Goal: Task Accomplishment & Management: Manage account settings

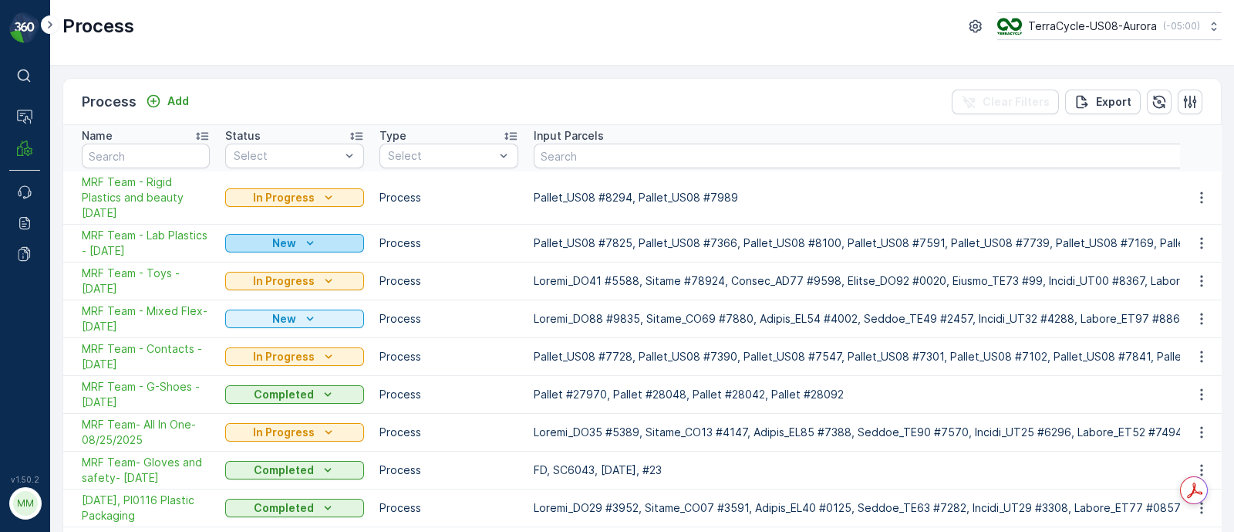
click at [280, 246] on p "New" at bounding box center [284, 242] width 24 height 15
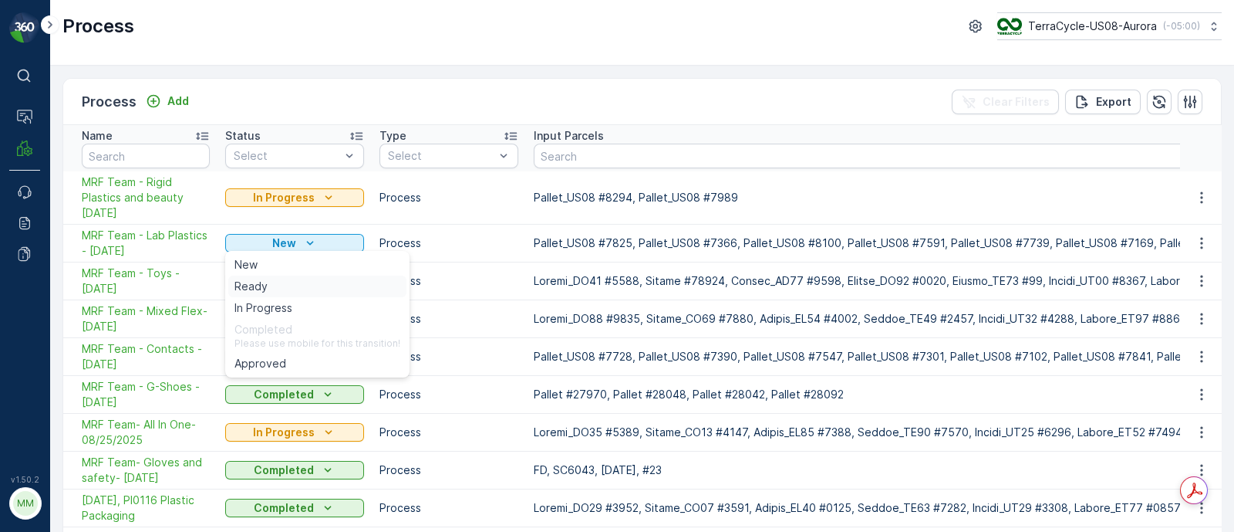
click at [280, 283] on div "Ready" at bounding box center [317, 286] width 178 height 22
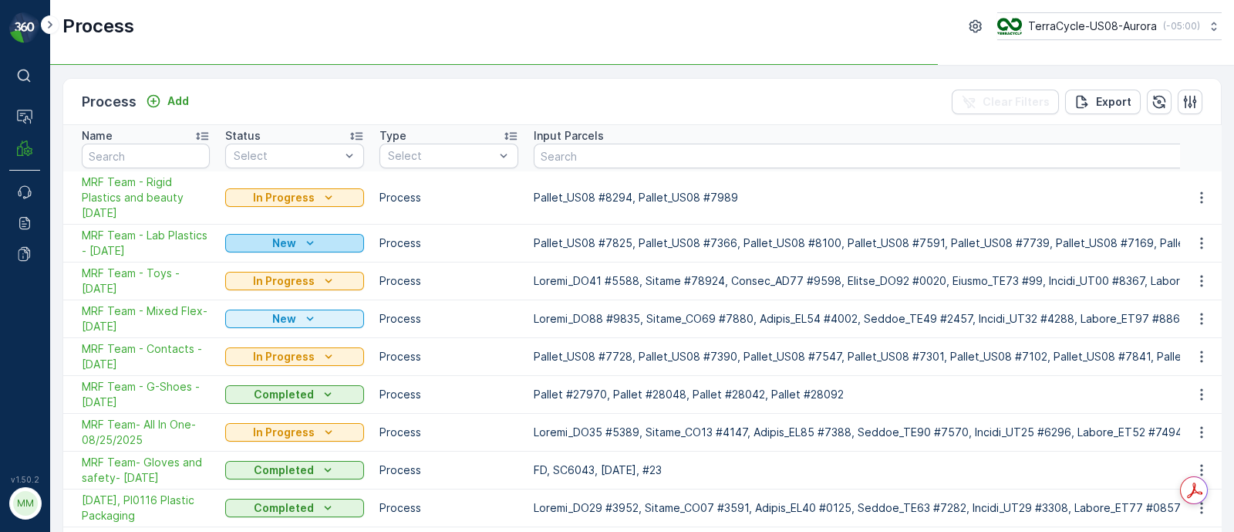
click at [283, 235] on p "New" at bounding box center [284, 242] width 24 height 15
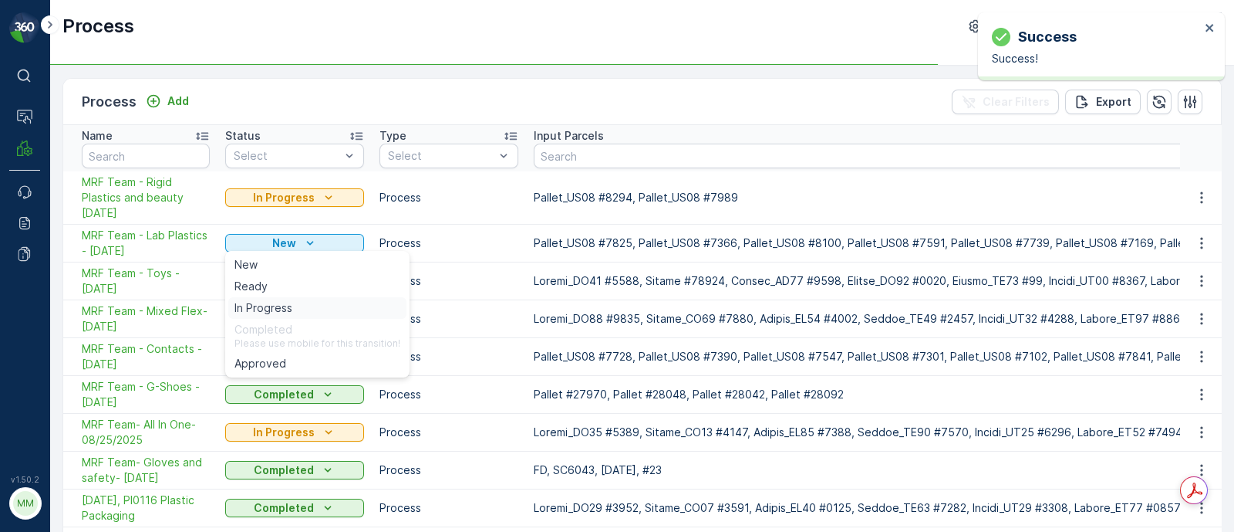
click at [283, 301] on span "In Progress" at bounding box center [264, 307] width 58 height 15
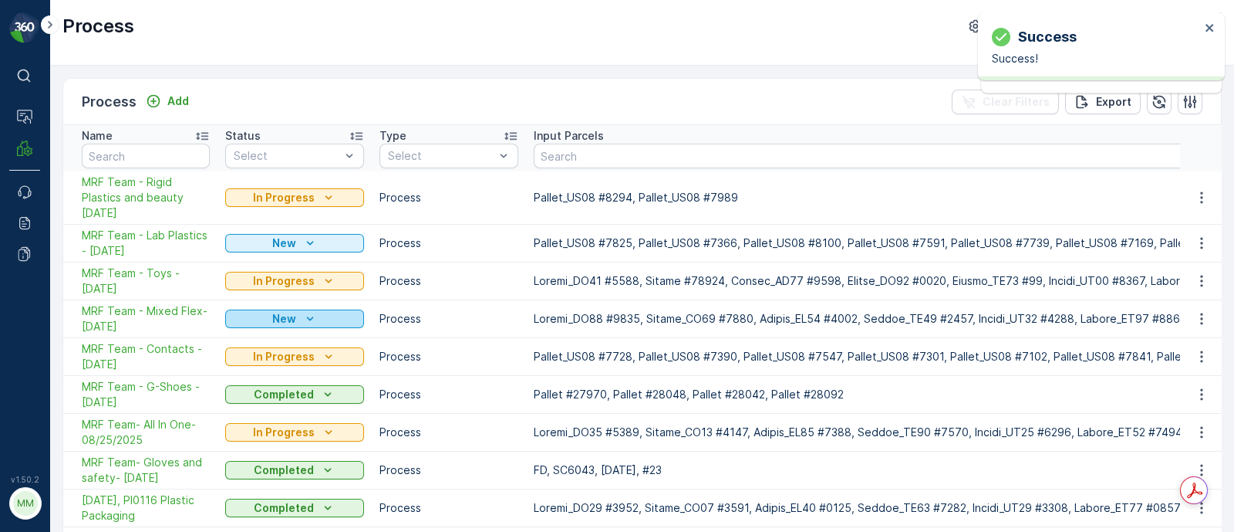
click at [272, 316] on p "New" at bounding box center [284, 318] width 24 height 15
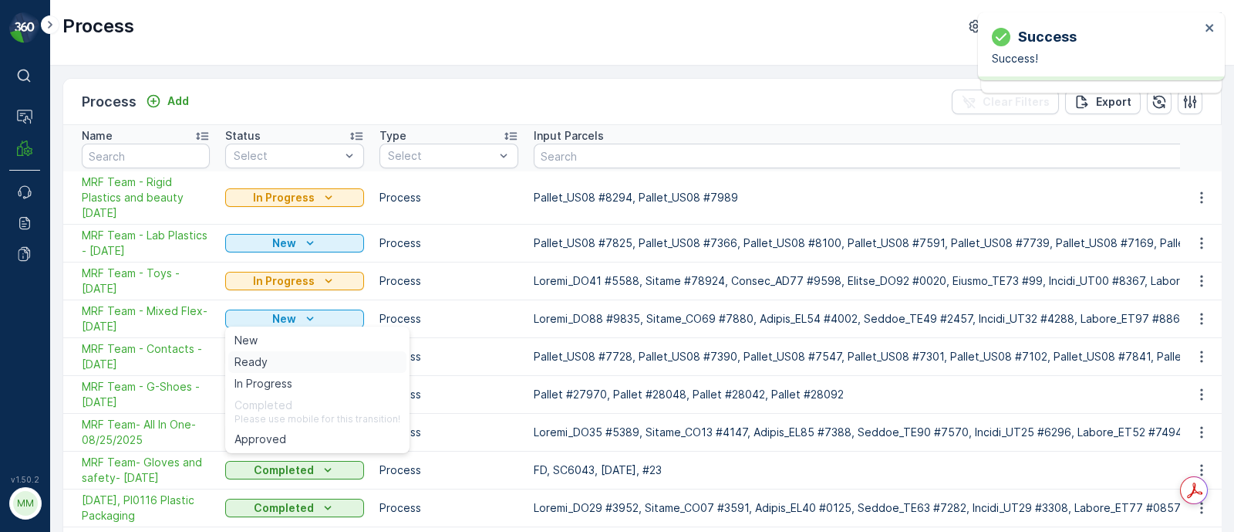
click at [270, 356] on div "Ready" at bounding box center [317, 362] width 178 height 22
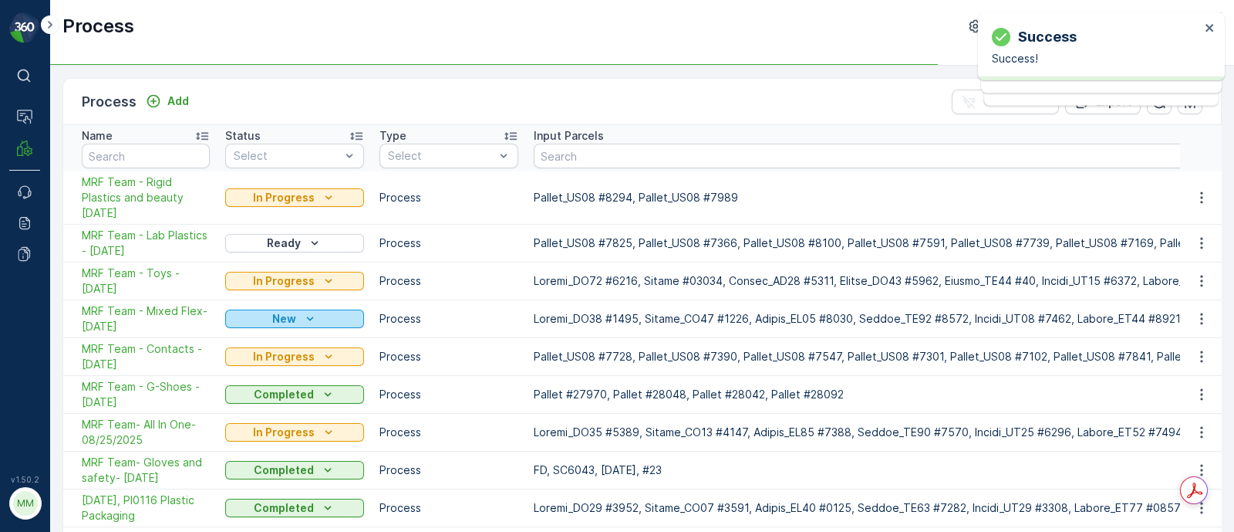
click at [278, 322] on p "New" at bounding box center [284, 318] width 24 height 15
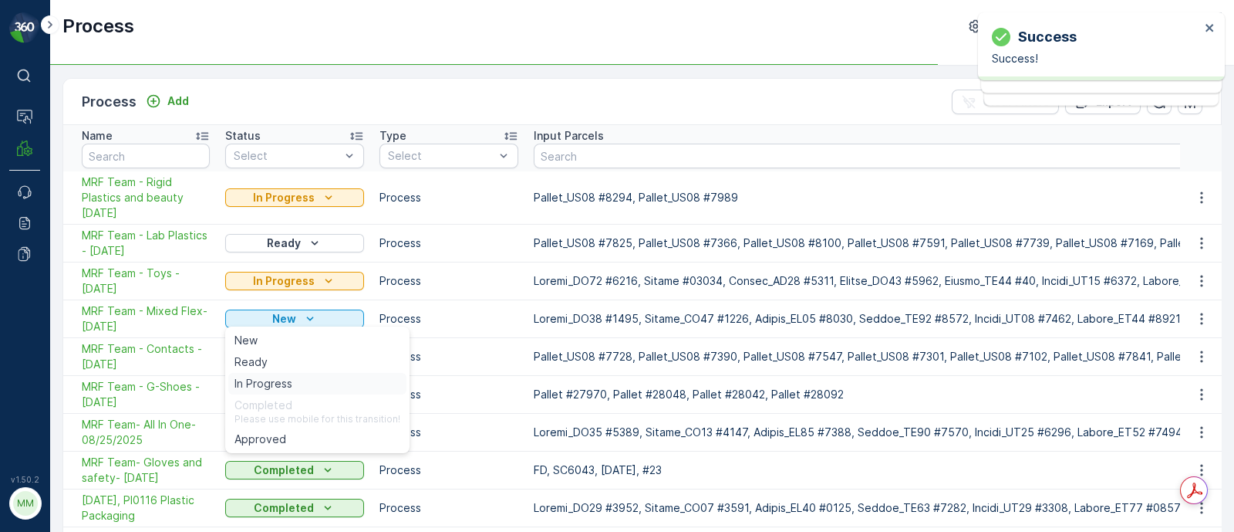
click at [275, 378] on span "In Progress" at bounding box center [264, 383] width 58 height 15
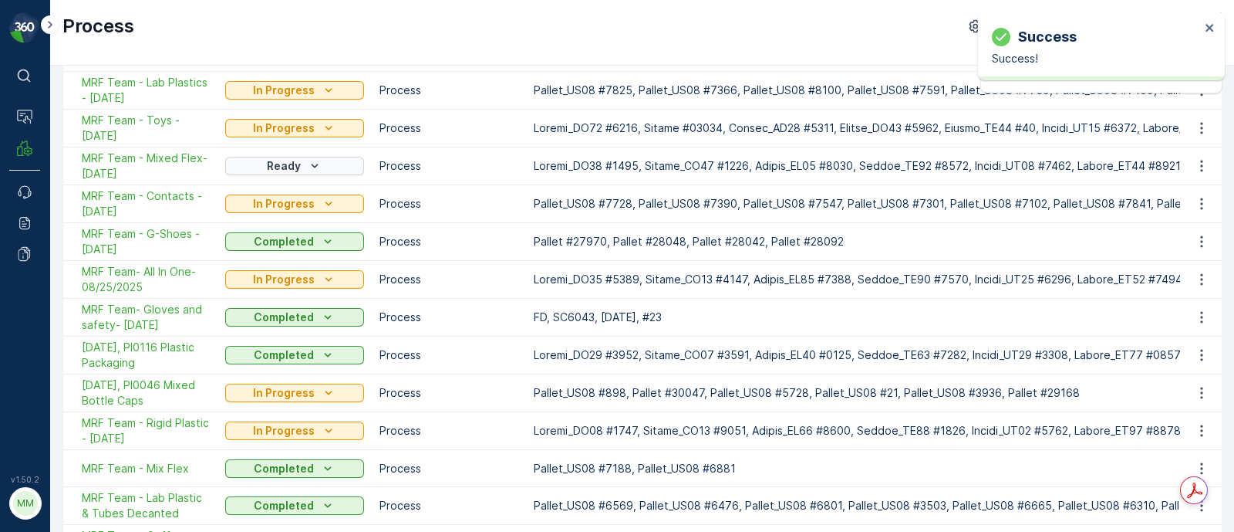
scroll to position [192, 0]
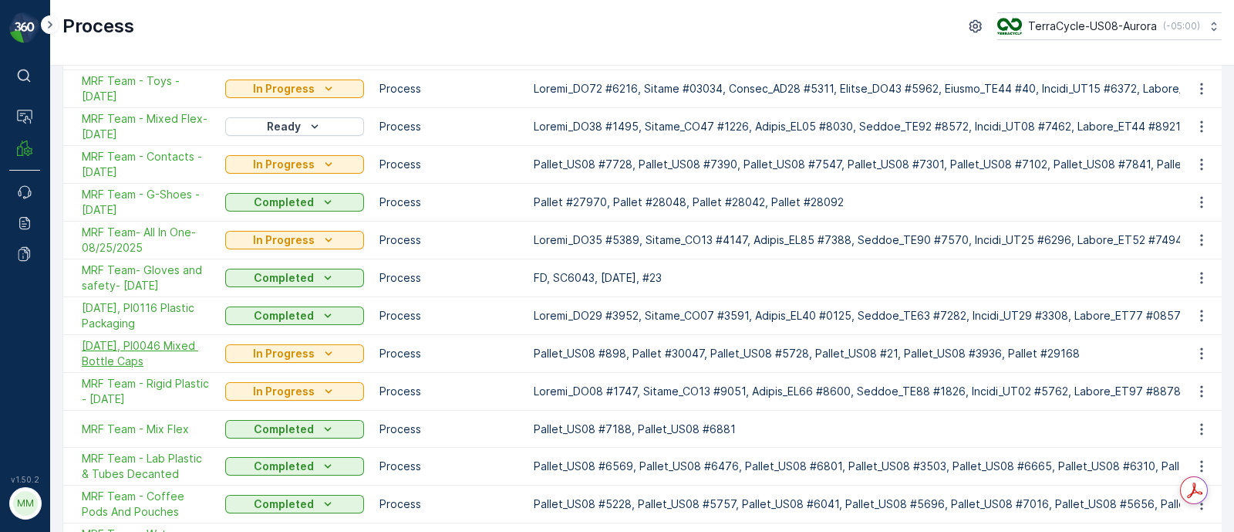
drag, startPoint x: 73, startPoint y: 338, endPoint x: 144, endPoint y: 364, distance: 75.7
click at [144, 364] on td "[DATE], PI0046 Mixed Bottle Caps" at bounding box center [140, 354] width 154 height 38
copy span "[DATE], PI0046 Mixed Bottle Caps"
click at [312, 129] on icon "Ready" at bounding box center [314, 126] width 15 height 15
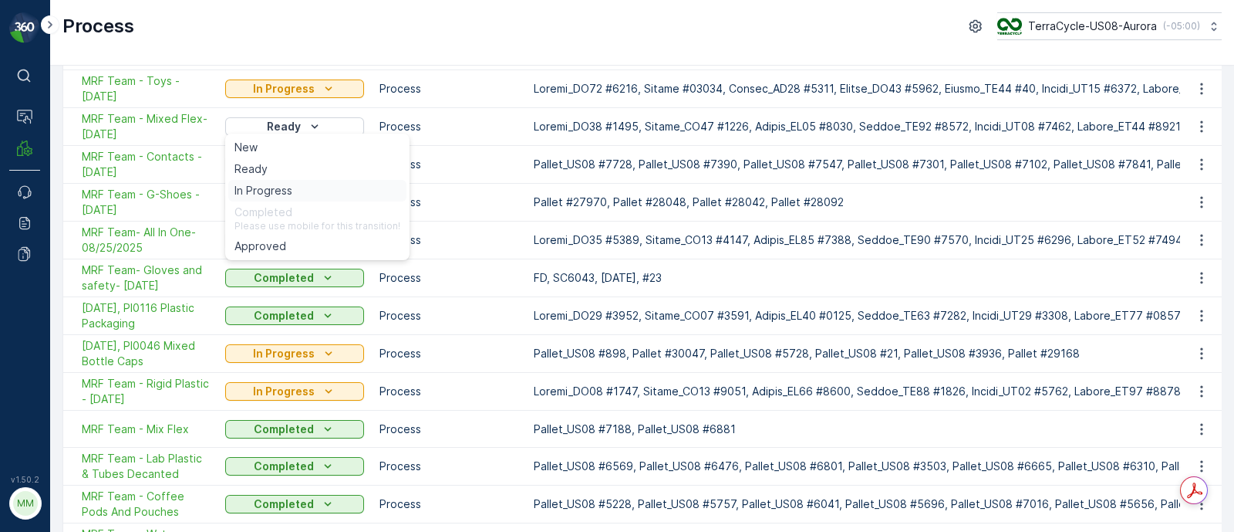
click at [292, 189] on div "In Progress" at bounding box center [317, 191] width 178 height 22
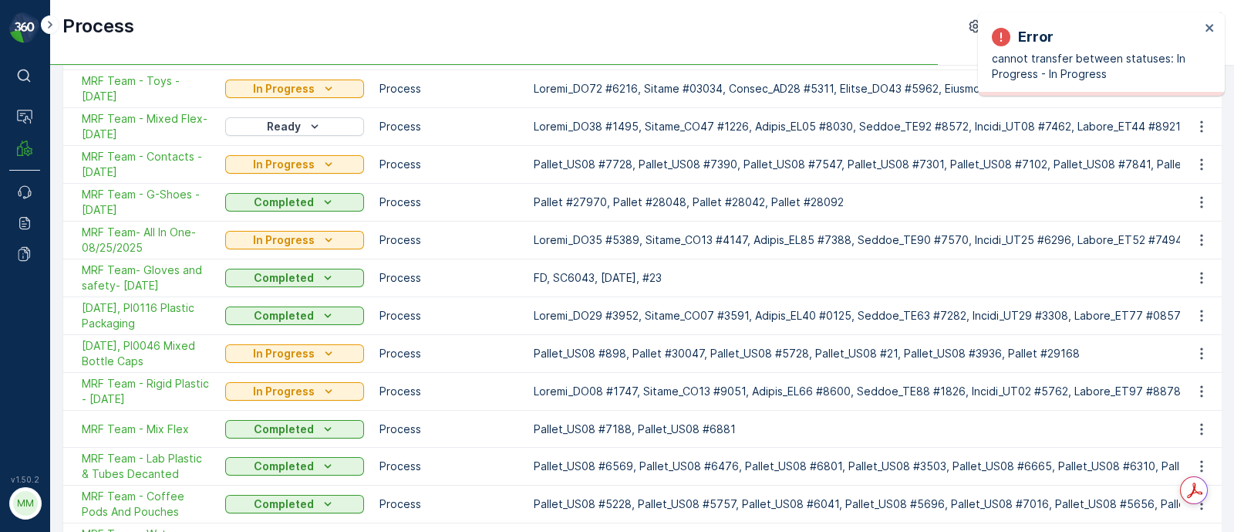
scroll to position [0, 0]
